Goal: Check status: Verify the current state of an ongoing process or item

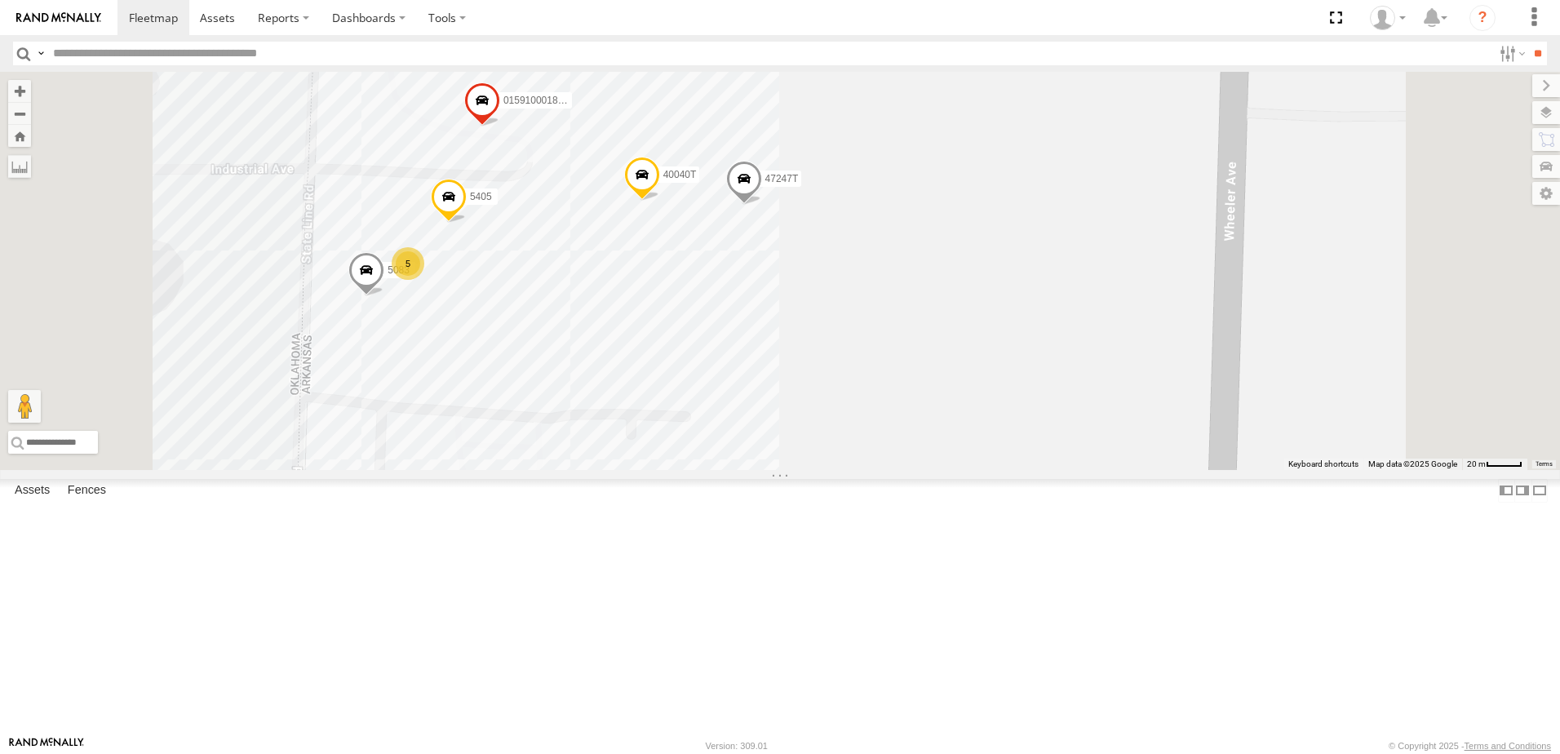
drag, startPoint x: 941, startPoint y: 524, endPoint x: 999, endPoint y: 442, distance: 100.0
click at [999, 442] on div "5216 T3204 40045T T3213 40028T 87121T T1816 37123T 40066T 5407 40065T 37144T 37…" at bounding box center [780, 271] width 1560 height 398
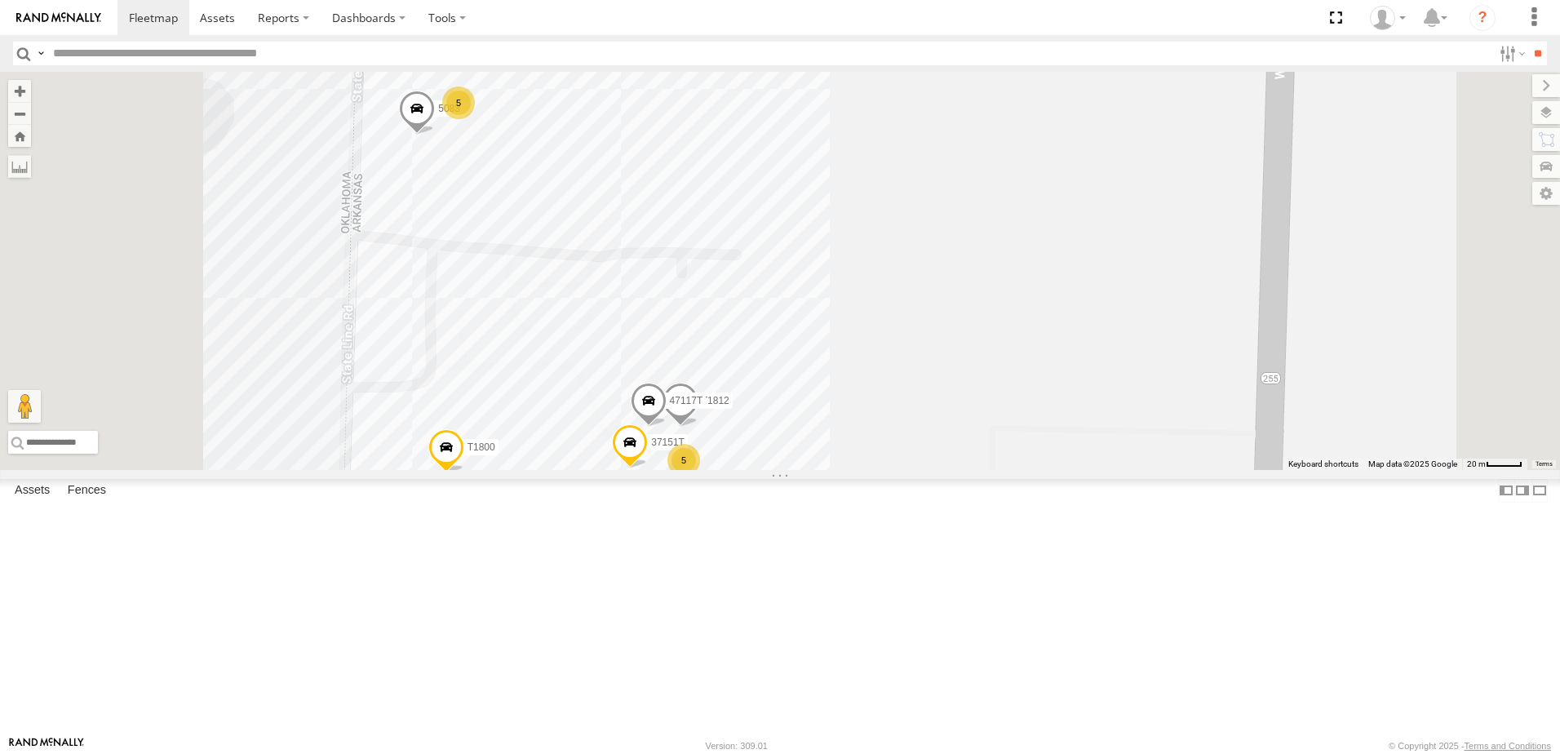
drag, startPoint x: 1011, startPoint y: 468, endPoint x: 1057, endPoint y: 274, distance: 199.4
click at [1058, 291] on div "5216 T3204 40045T T3213 40028T 87121T T1816 37123T 40066T 5407 40065T 37144T 37…" at bounding box center [780, 271] width 1560 height 398
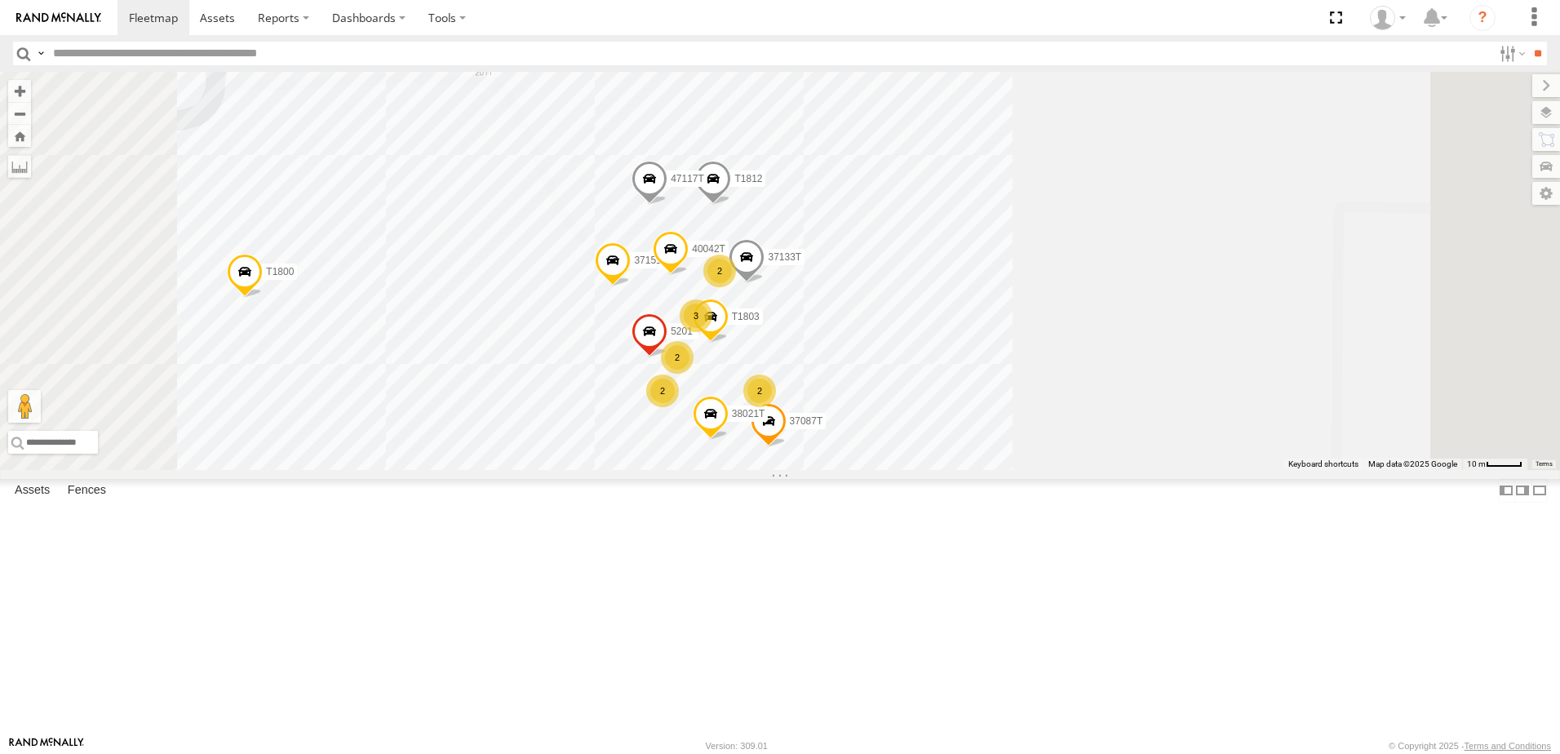
drag, startPoint x: 1047, startPoint y: 525, endPoint x: 1059, endPoint y: 428, distance: 97.7
click at [1062, 430] on div "5216 T3204 40045T T3213 40028T 87121T T1816 37123T 40066T 5407 40065T 37144T 37…" at bounding box center [780, 271] width 1560 height 398
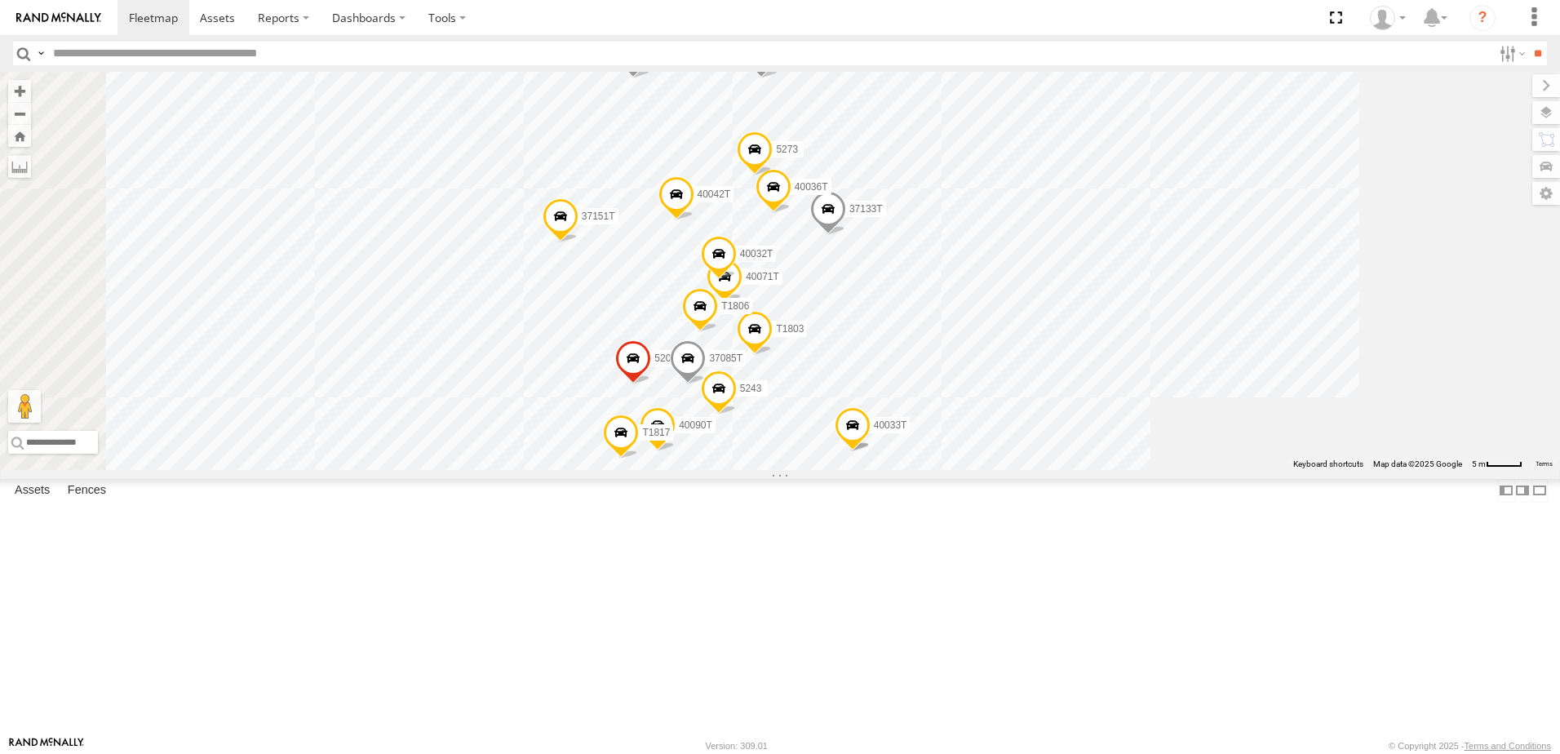
drag, startPoint x: 713, startPoint y: 370, endPoint x: 730, endPoint y: 421, distance: 53.4
click at [725, 434] on div "5216 T3204 40045T T3213 40028T 87121T T1816 37123T 40066T 5407 40065T 37144T 37…" at bounding box center [780, 271] width 1560 height 398
click at [781, 82] on span at bounding box center [763, 60] width 36 height 44
click at [785, 64] on label at bounding box center [769, 57] width 32 height 11
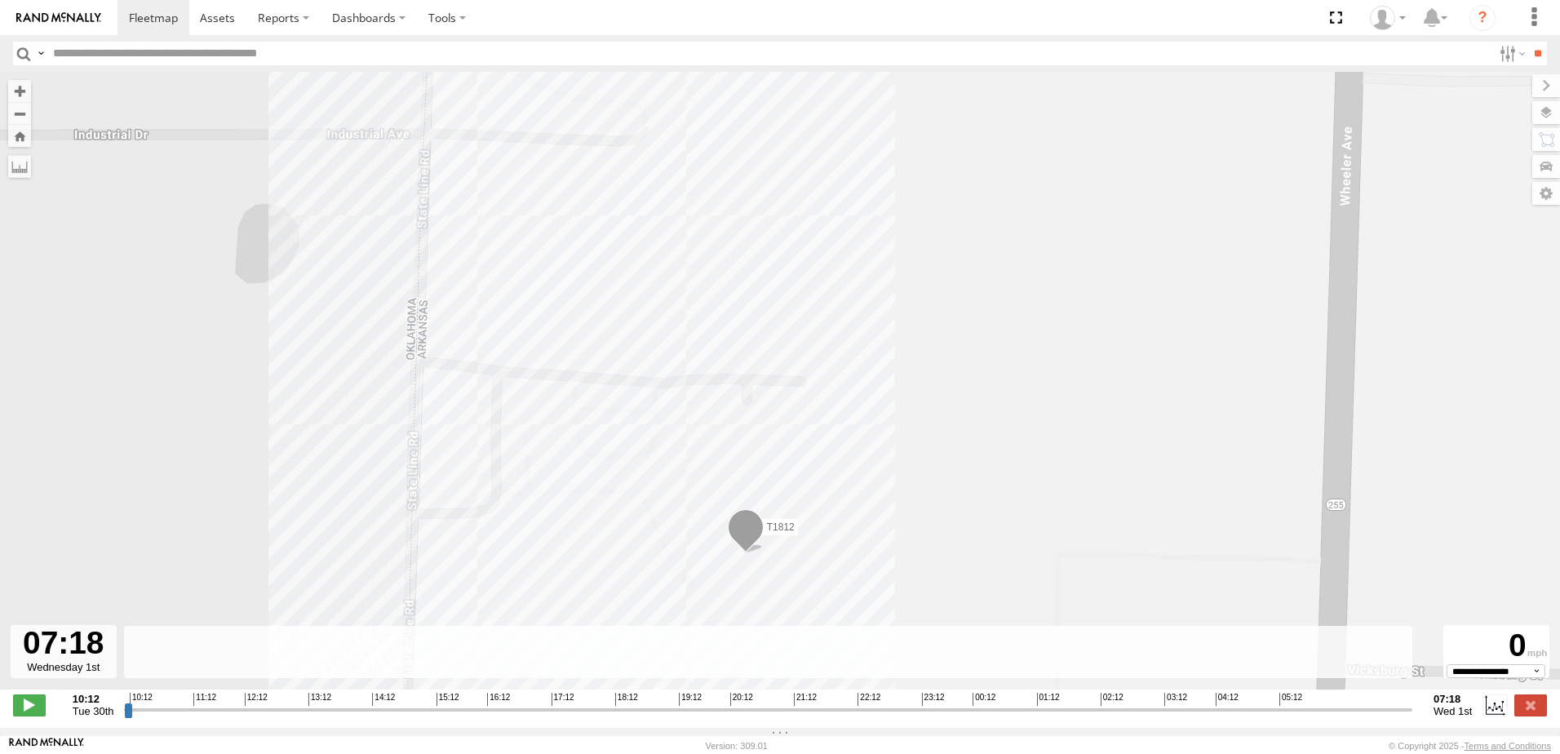
drag, startPoint x: 129, startPoint y: 716, endPoint x: 1433, endPoint y: 717, distance: 1304.2
type input "**********"
click at [1412, 717] on input "range" at bounding box center [768, 708] width 1288 height 15
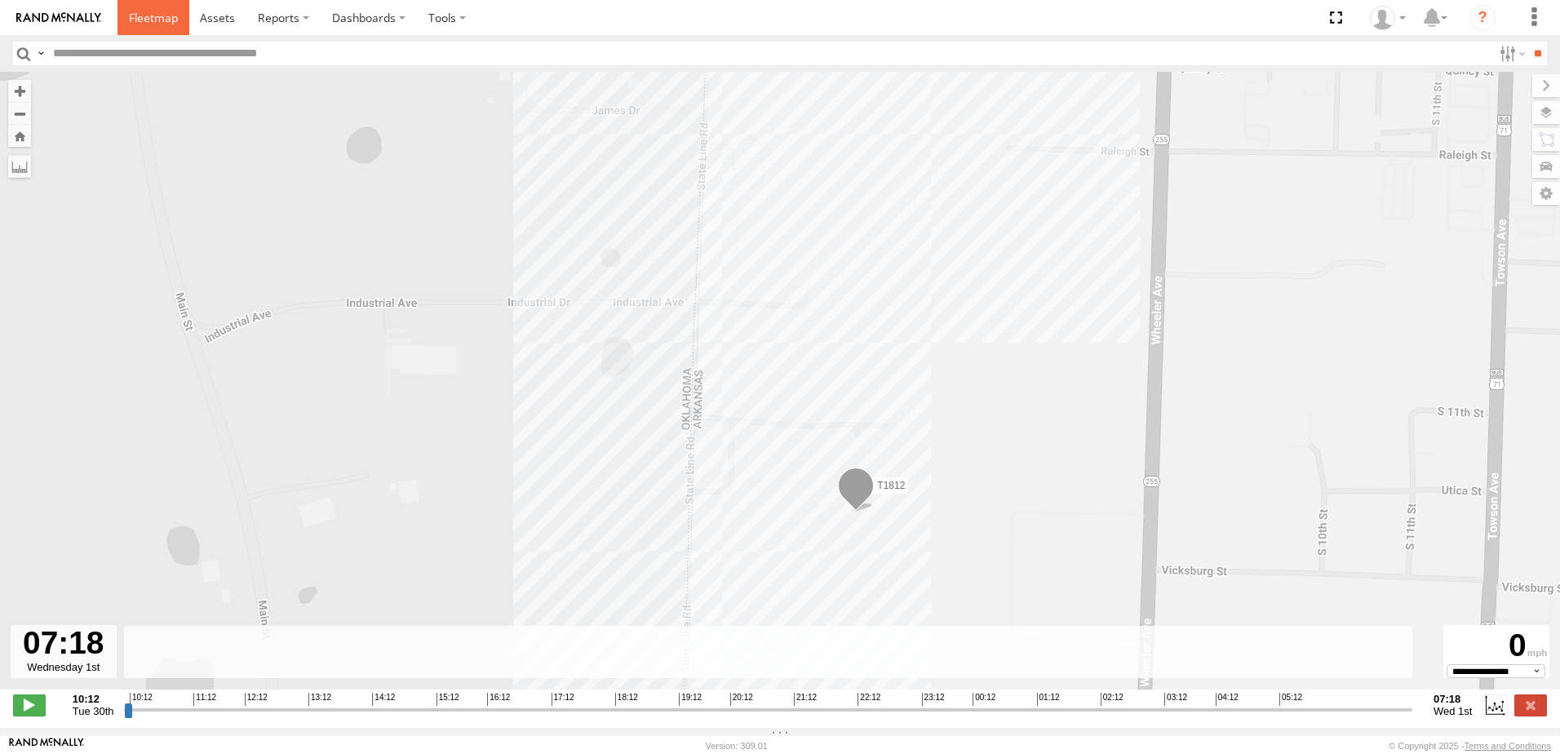
click at [149, 20] on span at bounding box center [153, 17] width 49 height 15
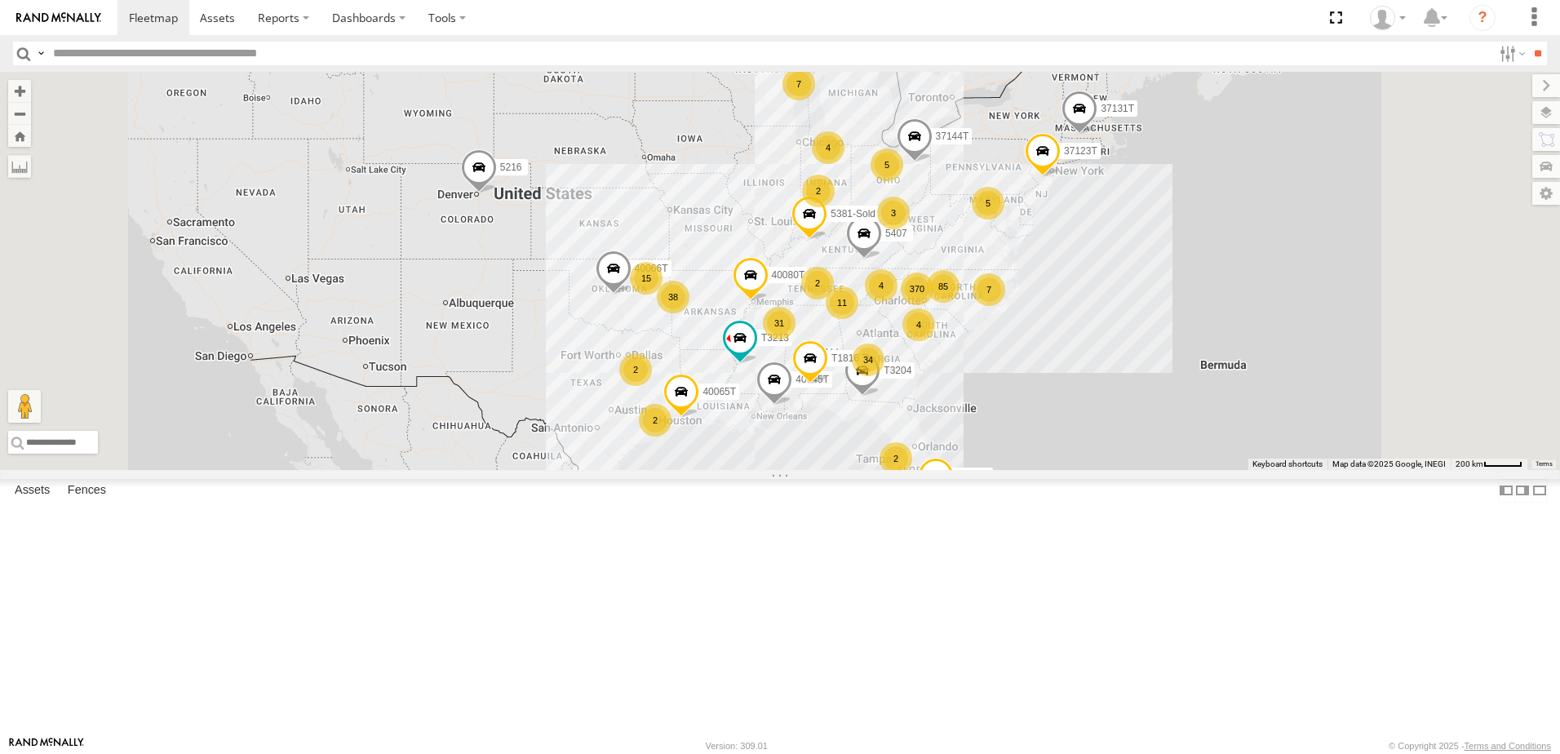
click at [0, 0] on span "Asset" at bounding box center [0, 0] width 0 height 0
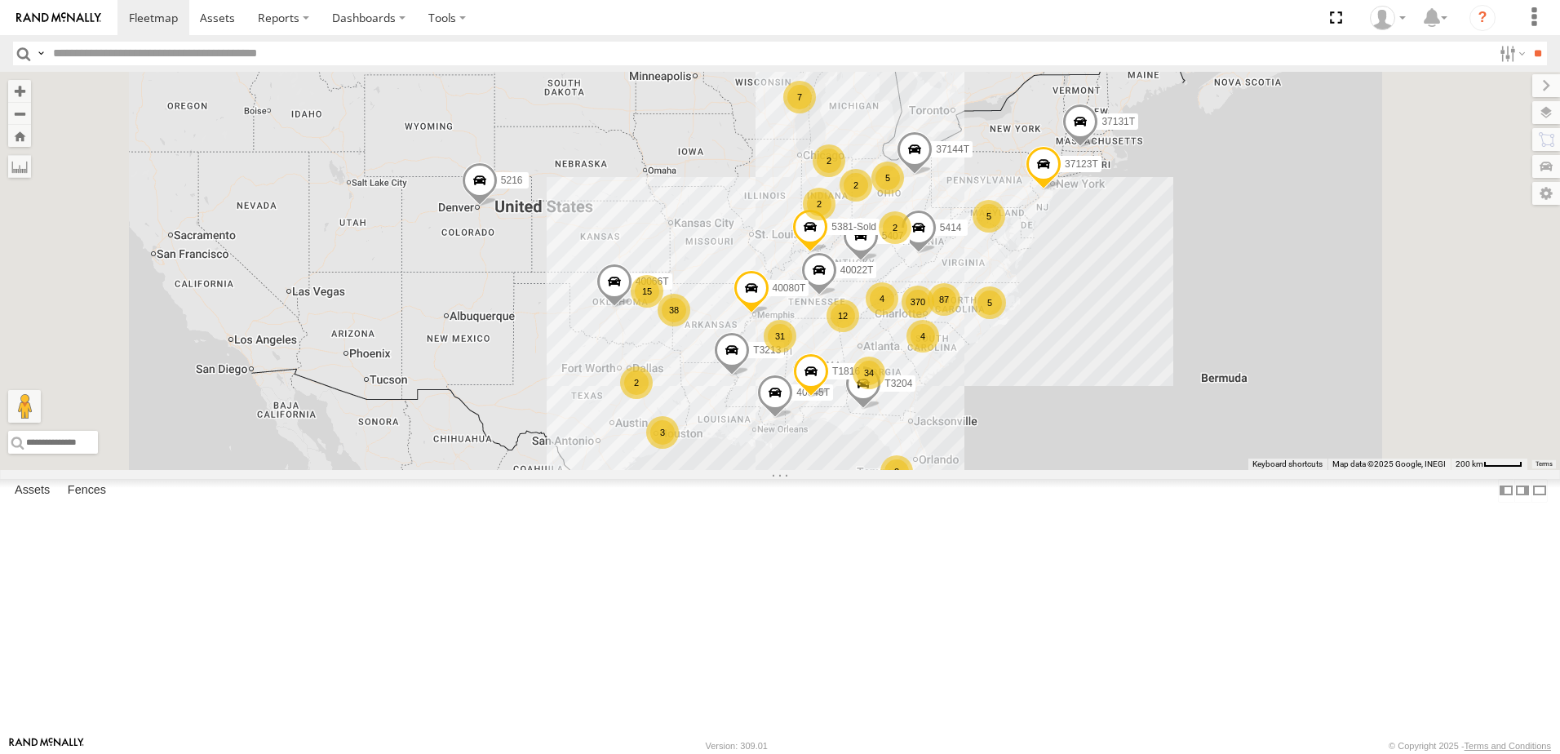
click at [646, 470] on div "370 34 4 31 38 12 87 7 5216 5 15 T3204 5 40045T T3213 40028T 40022T 2 5414 5 3 …" at bounding box center [780, 271] width 1560 height 398
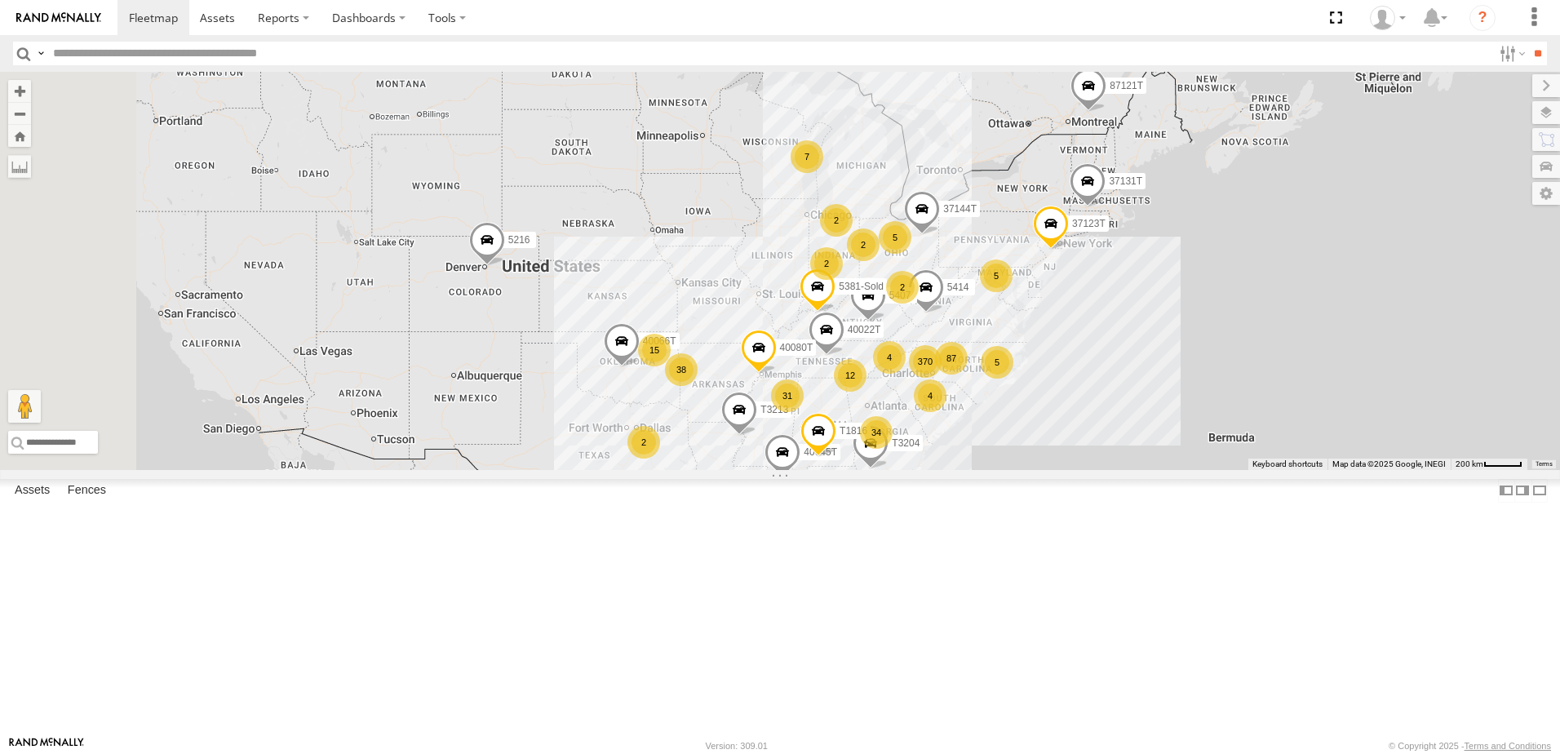
drag, startPoint x: 689, startPoint y: 459, endPoint x: 700, endPoint y: 529, distance: 70.1
click at [700, 470] on div "370 34 4 31 38 12 87 7 5216 5 15 T3204 5 40045T T3213 40028T 40022T 2 5414 5 3 …" at bounding box center [780, 271] width 1560 height 398
